Goal: Transaction & Acquisition: Purchase product/service

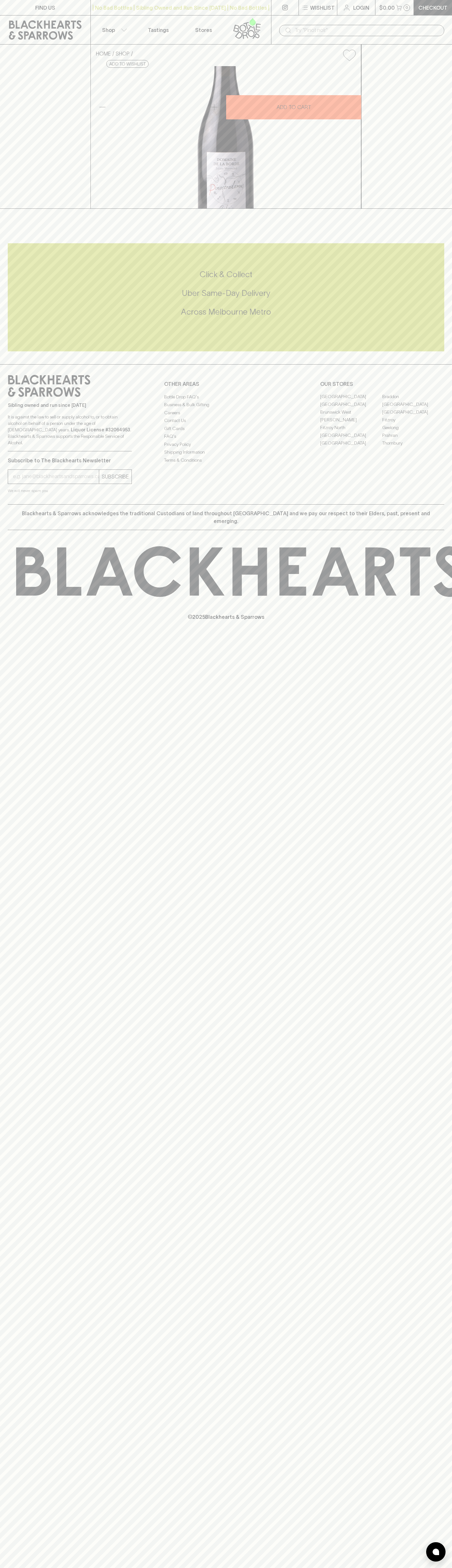
click at [362, 23] on div "​" at bounding box center [361, 30] width 181 height 29
click at [434, 351] on div "Click & Collect Uber Same-Day Delivery Across [GEOGRAPHIC_DATA] Metro" at bounding box center [226, 298] width 436 height 108
click at [141, 1567] on html "FIND US | No Bad Bottles | Sibling Owned and Run Since 2006 | No Bad Bottles | …" at bounding box center [226, 784] width 452 height 1568
click at [1, 1419] on div "FIND US | No Bad Bottles | Sibling Owned and Run Since 2006 | No Bad Bottles | …" at bounding box center [226, 784] width 452 height 1568
